Goal: Complete application form

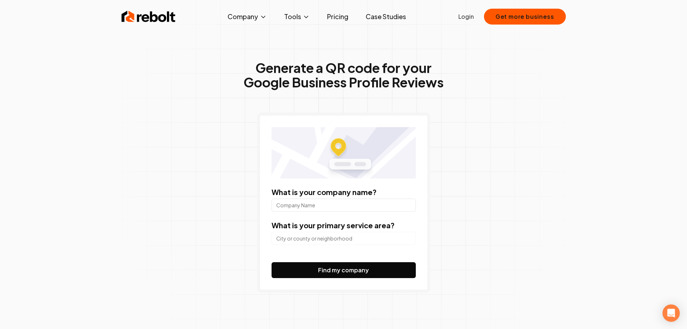
click at [318, 205] on input "What is your company name?" at bounding box center [344, 204] width 144 height 13
click at [336, 244] on input "search" at bounding box center [344, 238] width 144 height 13
click at [336, 210] on input "What is your company name?" at bounding box center [344, 204] width 144 height 13
type input "Ibrik cevabdzinica"
click at [328, 235] on input "search" at bounding box center [344, 238] width 144 height 13
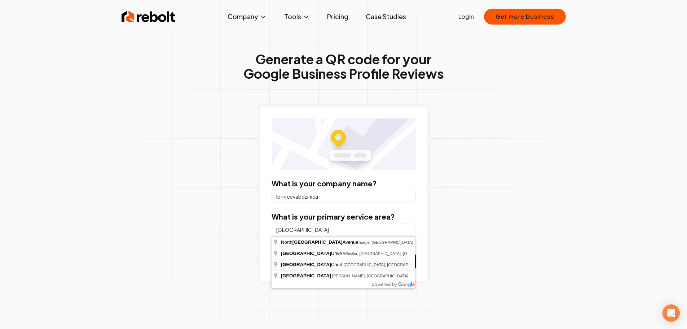
scroll to position [36, 0]
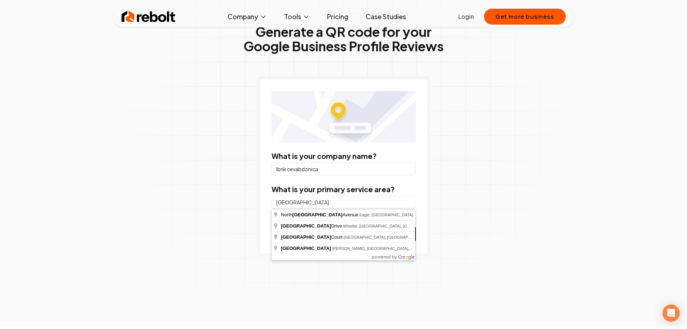
click at [309, 200] on input "[GEOGRAPHIC_DATA]" at bounding box center [344, 202] width 144 height 13
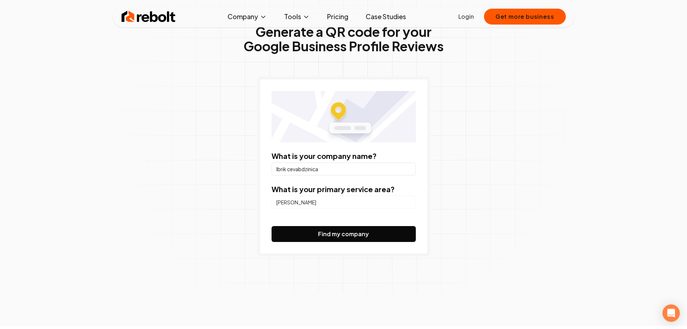
click at [323, 173] on input "Ibrik cevabdzinica" at bounding box center [344, 168] width 144 height 13
click at [317, 211] on form "What is your company name? Ibrik cevabdzinica What is your primary service area…" at bounding box center [344, 196] width 144 height 91
click at [313, 209] on form "What is your company name? Ibrik cevabdzinica What is your primary service area…" at bounding box center [344, 196] width 144 height 91
click at [310, 206] on input "[PERSON_NAME]" at bounding box center [344, 202] width 144 height 13
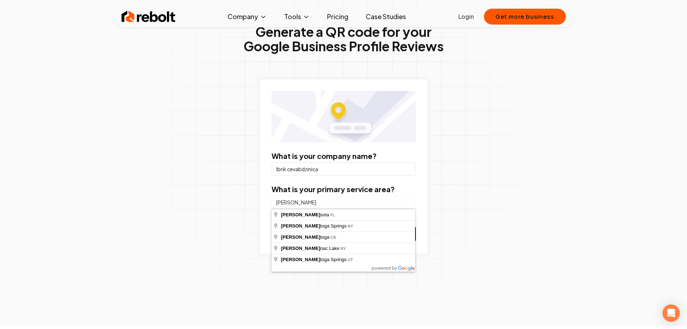
click at [310, 206] on input "[PERSON_NAME]" at bounding box center [344, 202] width 144 height 13
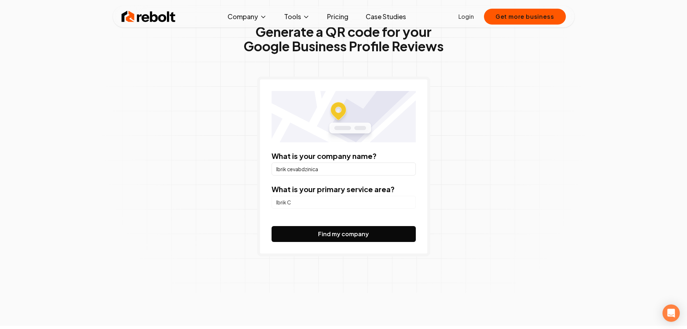
type input "Ibrik C"
